Goal: Transaction & Acquisition: Subscribe to service/newsletter

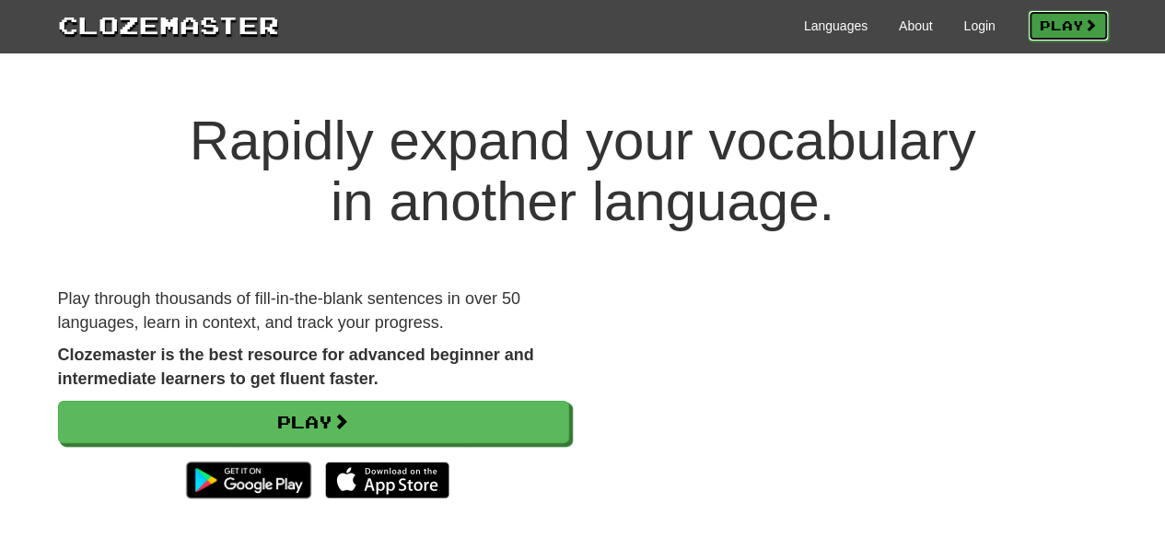
click at [1056, 30] on link "Play" at bounding box center [1068, 25] width 81 height 31
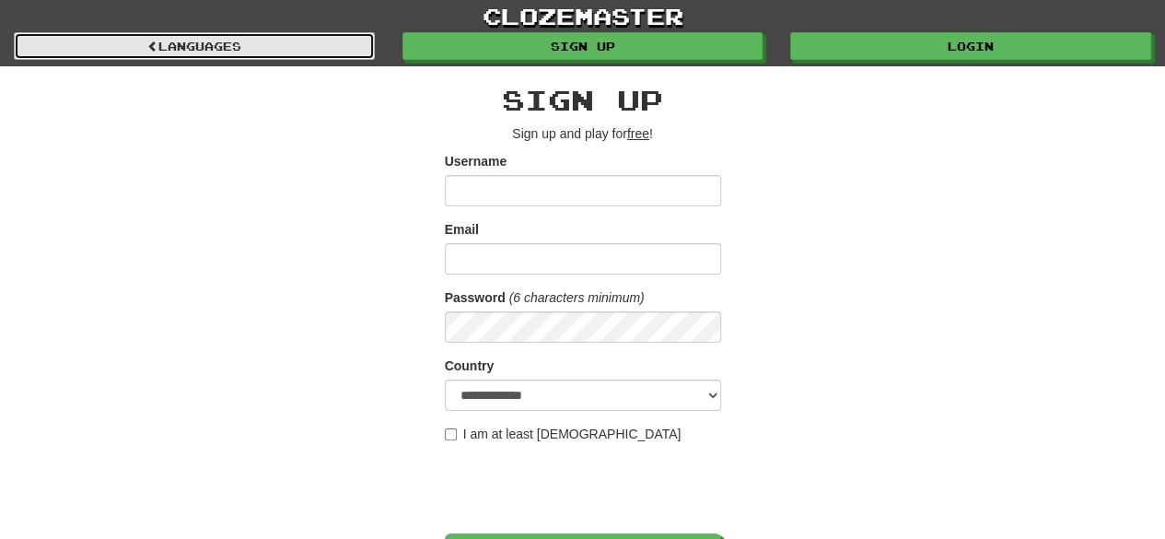
click at [251, 40] on link "Languages" at bounding box center [194, 46] width 361 height 28
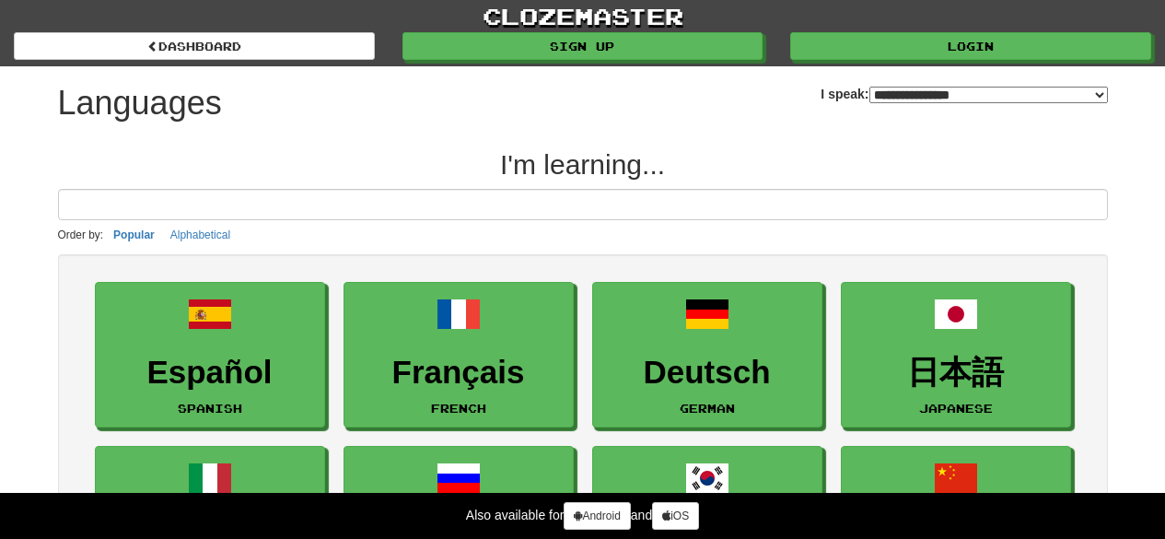
select select "*******"
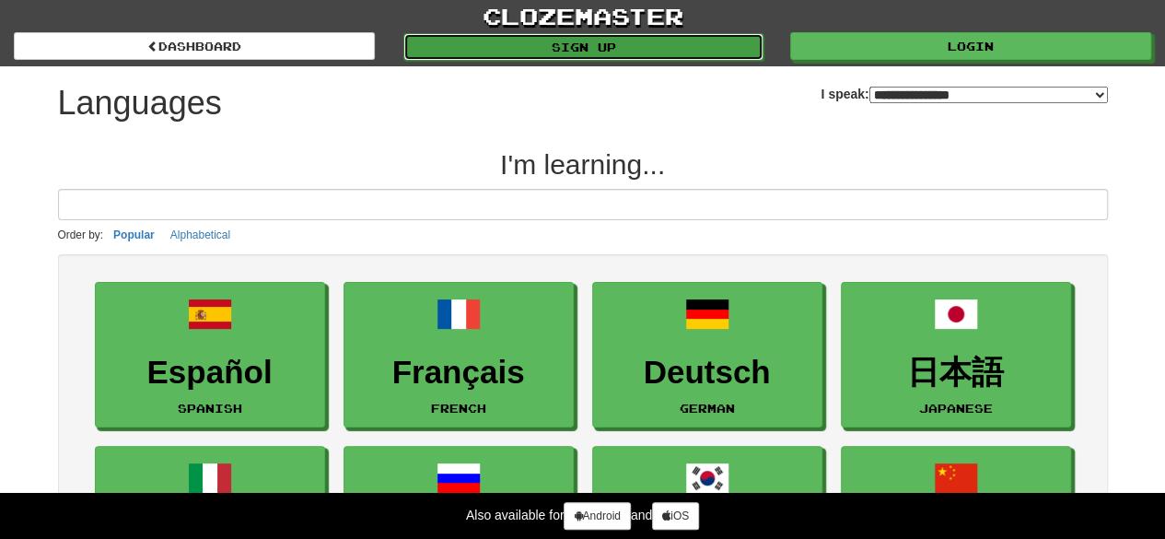
click at [599, 53] on link "Sign up" at bounding box center [583, 47] width 361 height 28
